Goal: Obtain resource: Obtain resource

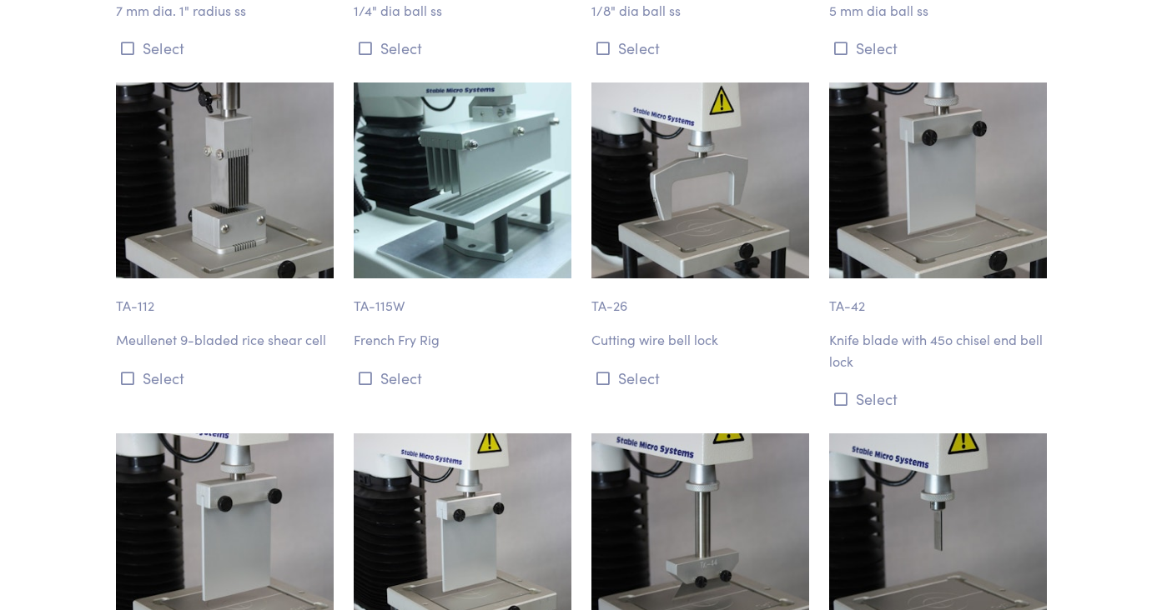
scroll to position [6095, 0]
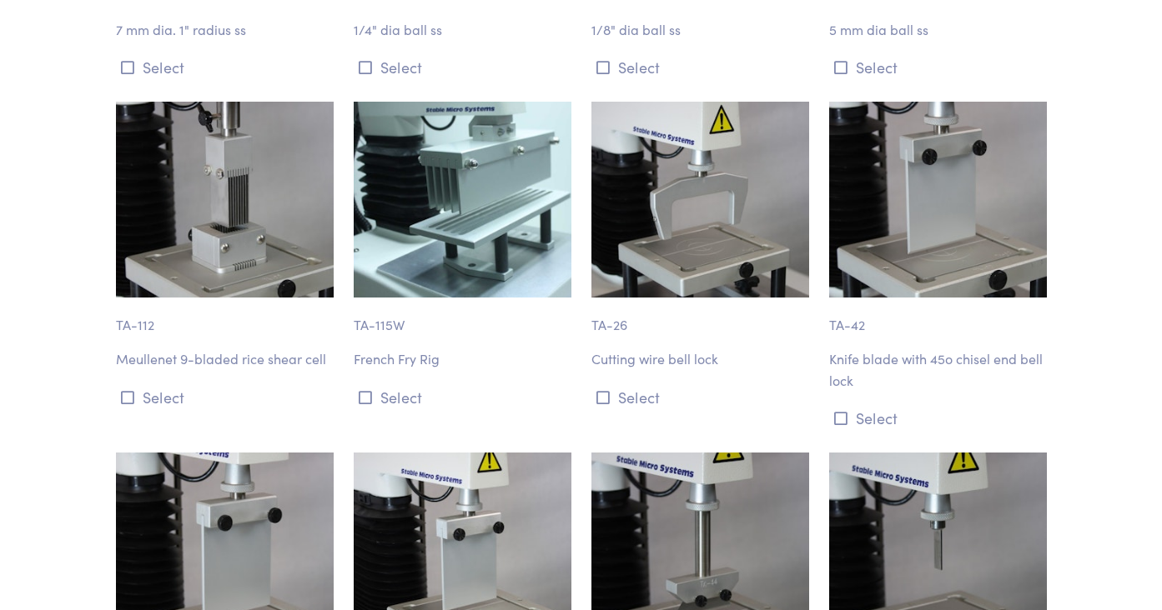
click at [896, 237] on img at bounding box center [938, 200] width 218 height 196
click at [902, 349] on p "Knife blade with 45o chisel end bell lock" at bounding box center [938, 370] width 218 height 43
click at [902, 244] on img at bounding box center [938, 200] width 218 height 196
click at [856, 307] on p "TA-42" at bounding box center [938, 317] width 218 height 38
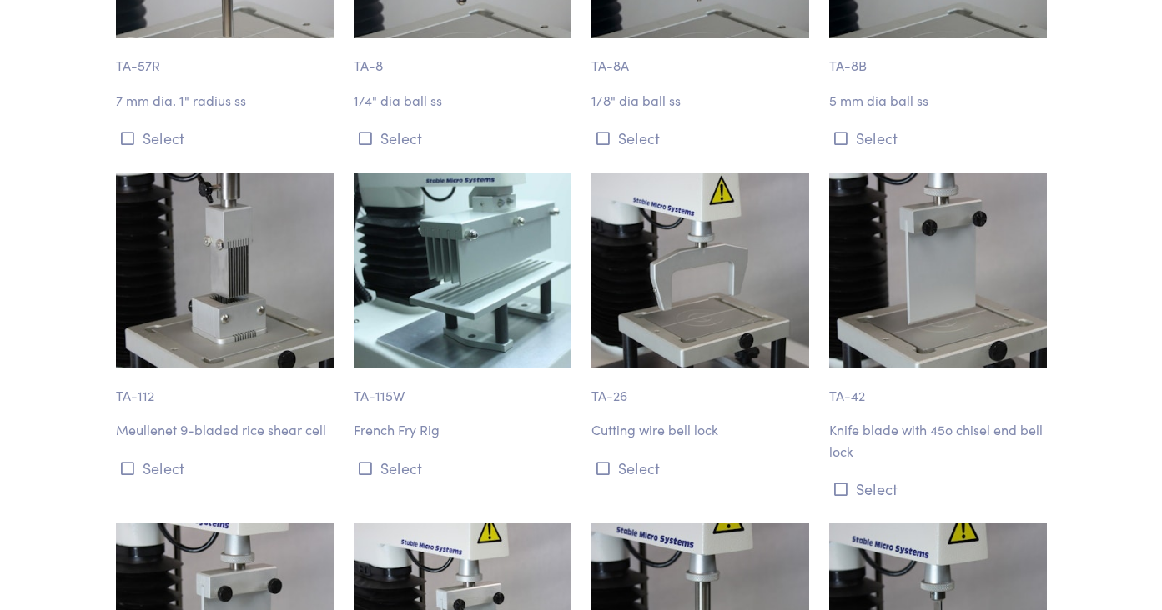
scroll to position [6021, 0]
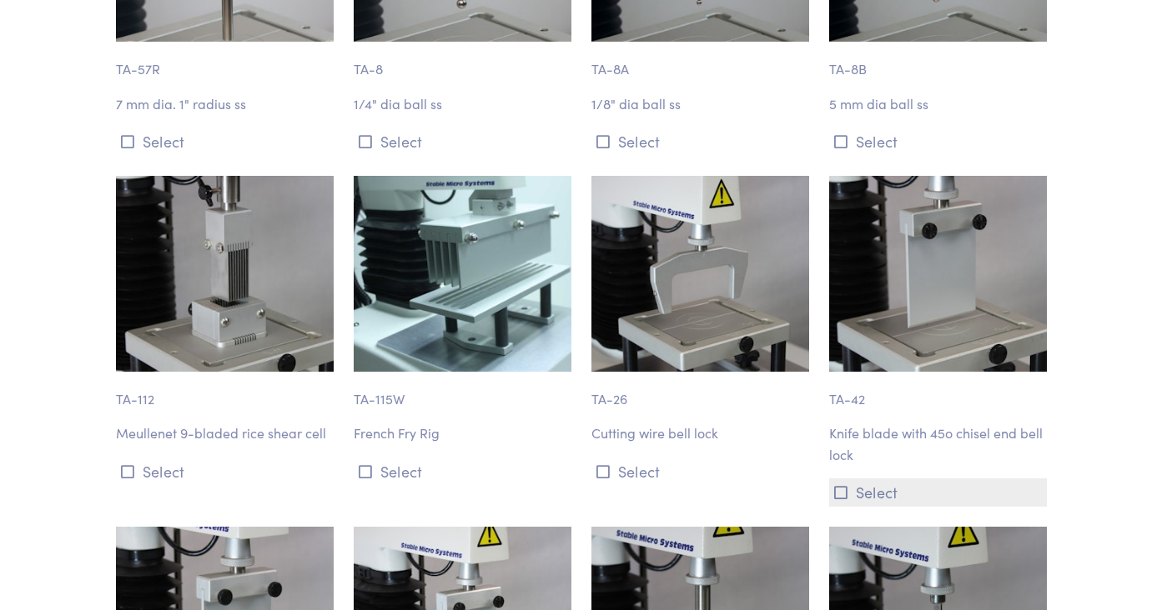
click at [864, 479] on button "Select" at bounding box center [938, 493] width 218 height 28
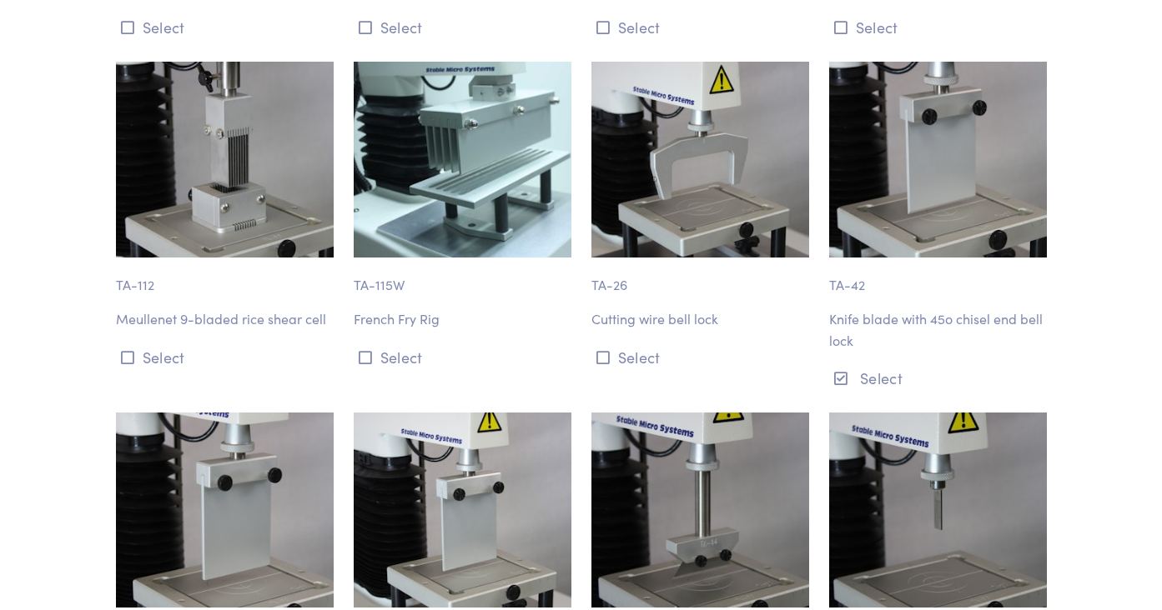
scroll to position [6133, 0]
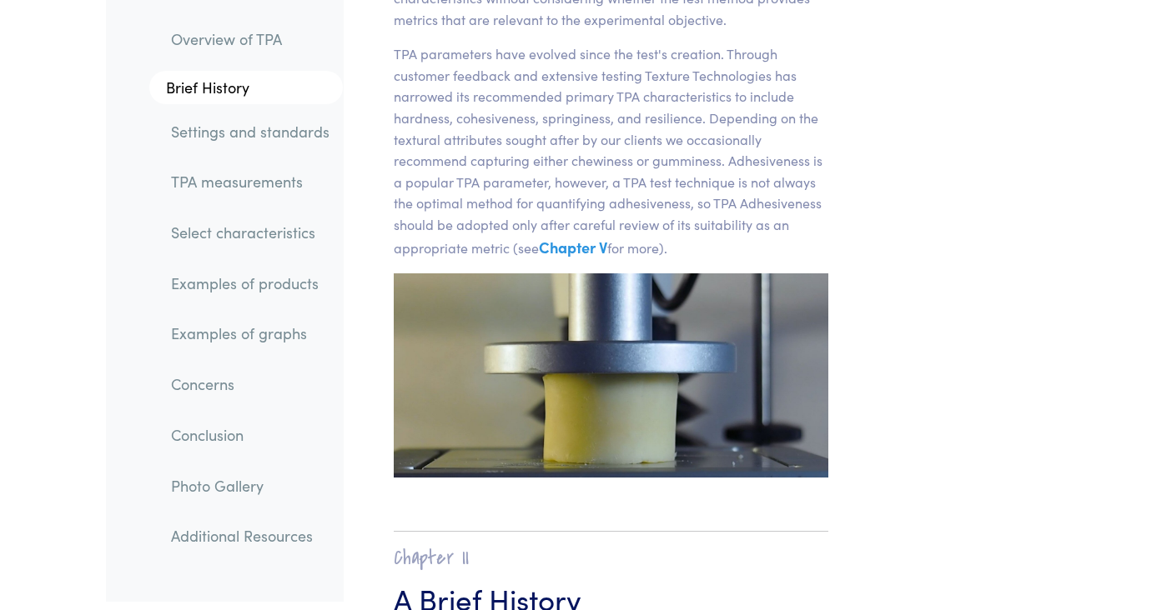
scroll to position [624, 0]
